Goal: Task Accomplishment & Management: Manage account settings

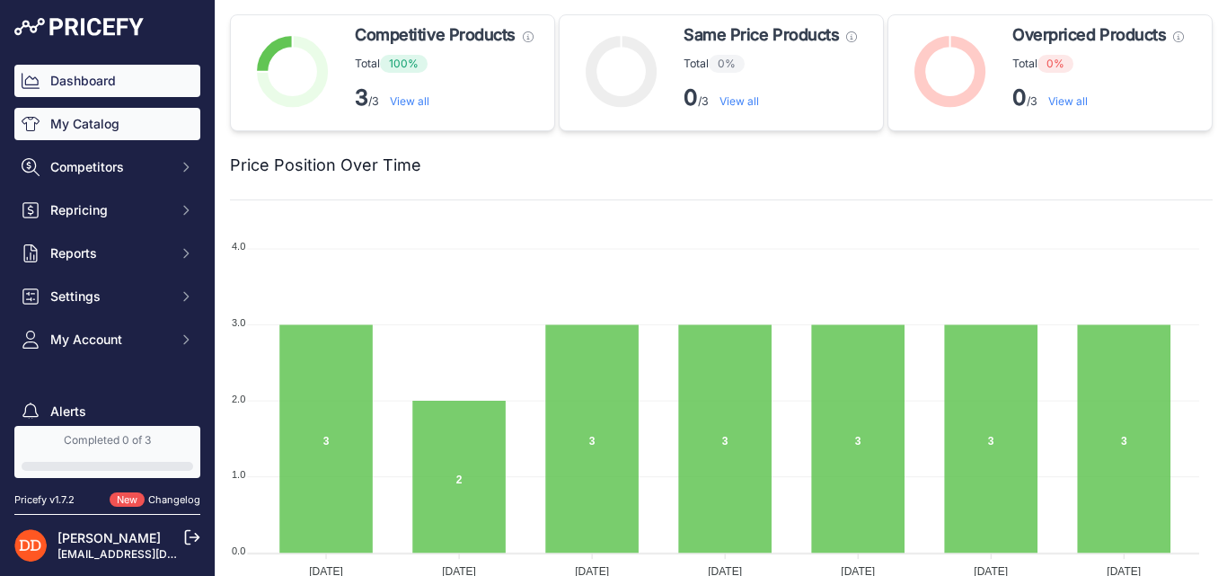
click at [101, 131] on link "My Catalog" at bounding box center [107, 124] width 186 height 32
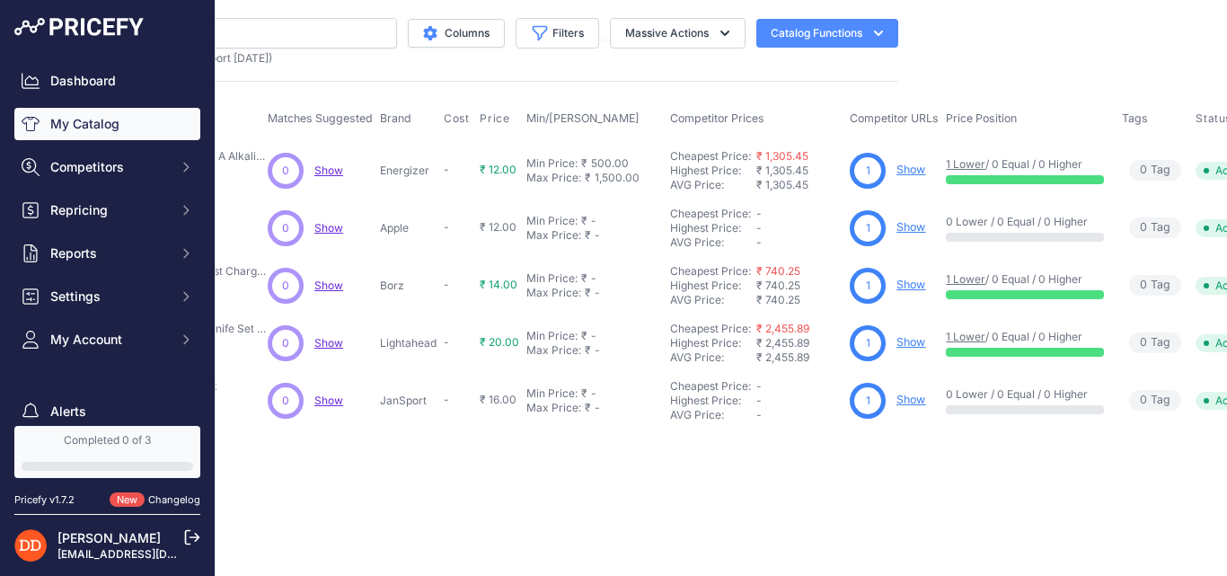
scroll to position [0, 394]
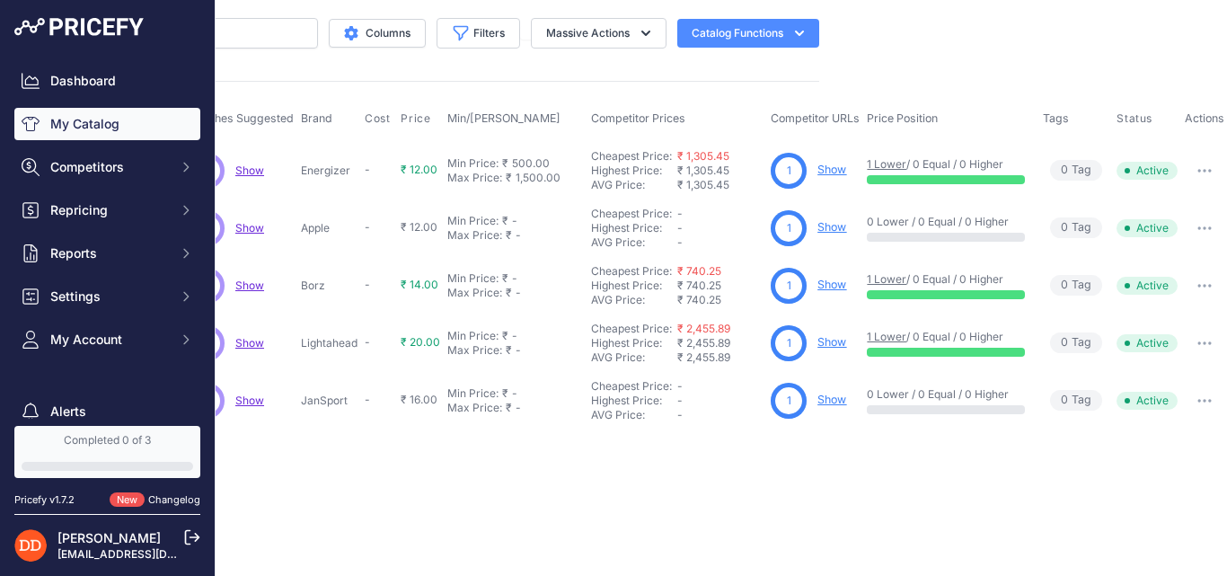
click at [885, 176] on div at bounding box center [946, 179] width 158 height 9
click at [886, 164] on link "1 Lower" at bounding box center [887, 163] width 40 height 13
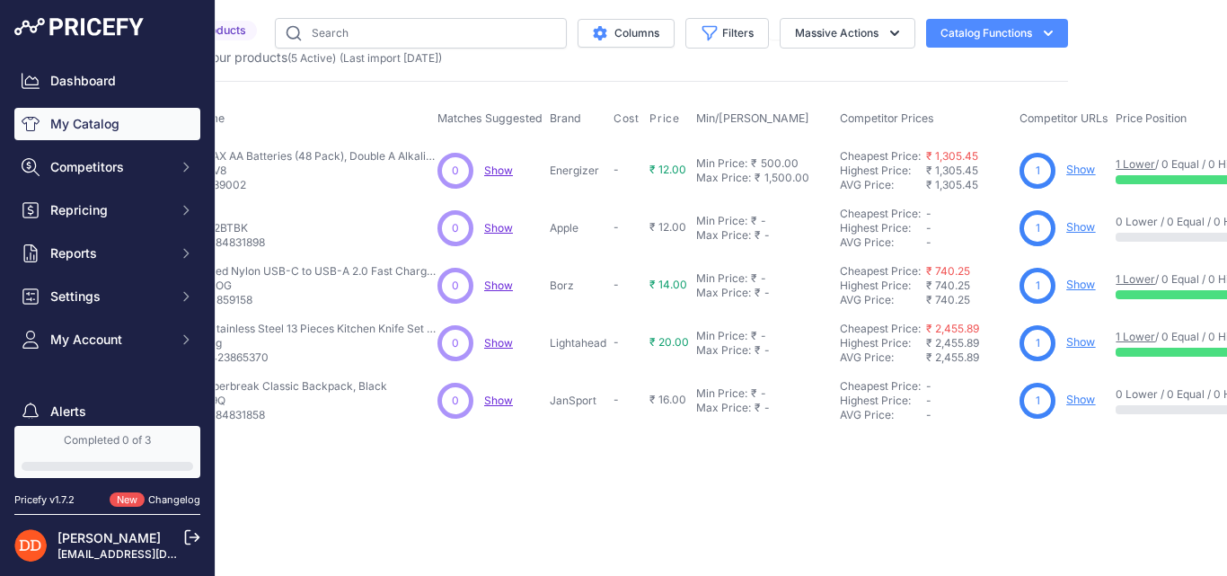
scroll to position [0, 0]
